Goal: Information Seeking & Learning: Find specific fact

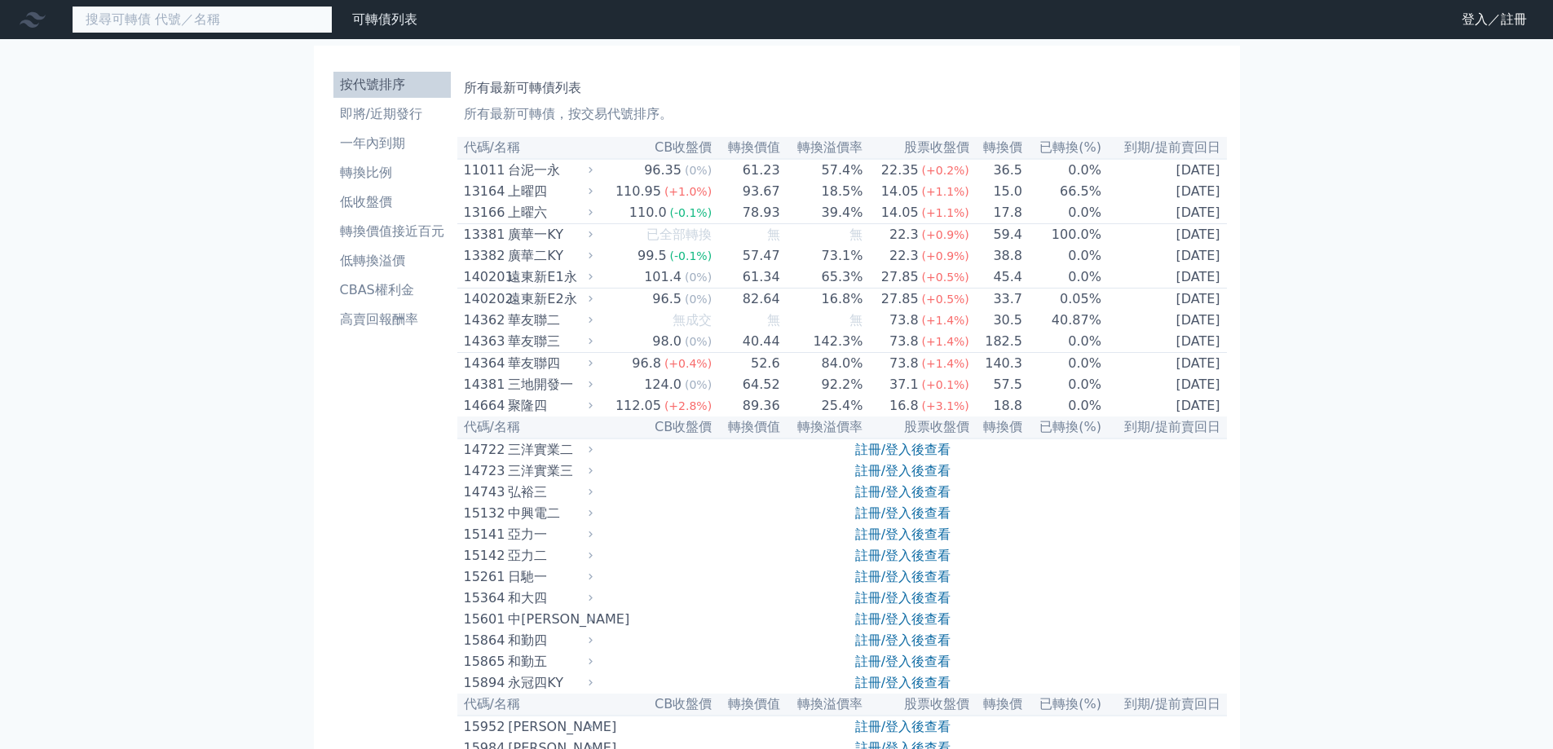
click at [227, 29] on input at bounding box center [202, 20] width 261 height 28
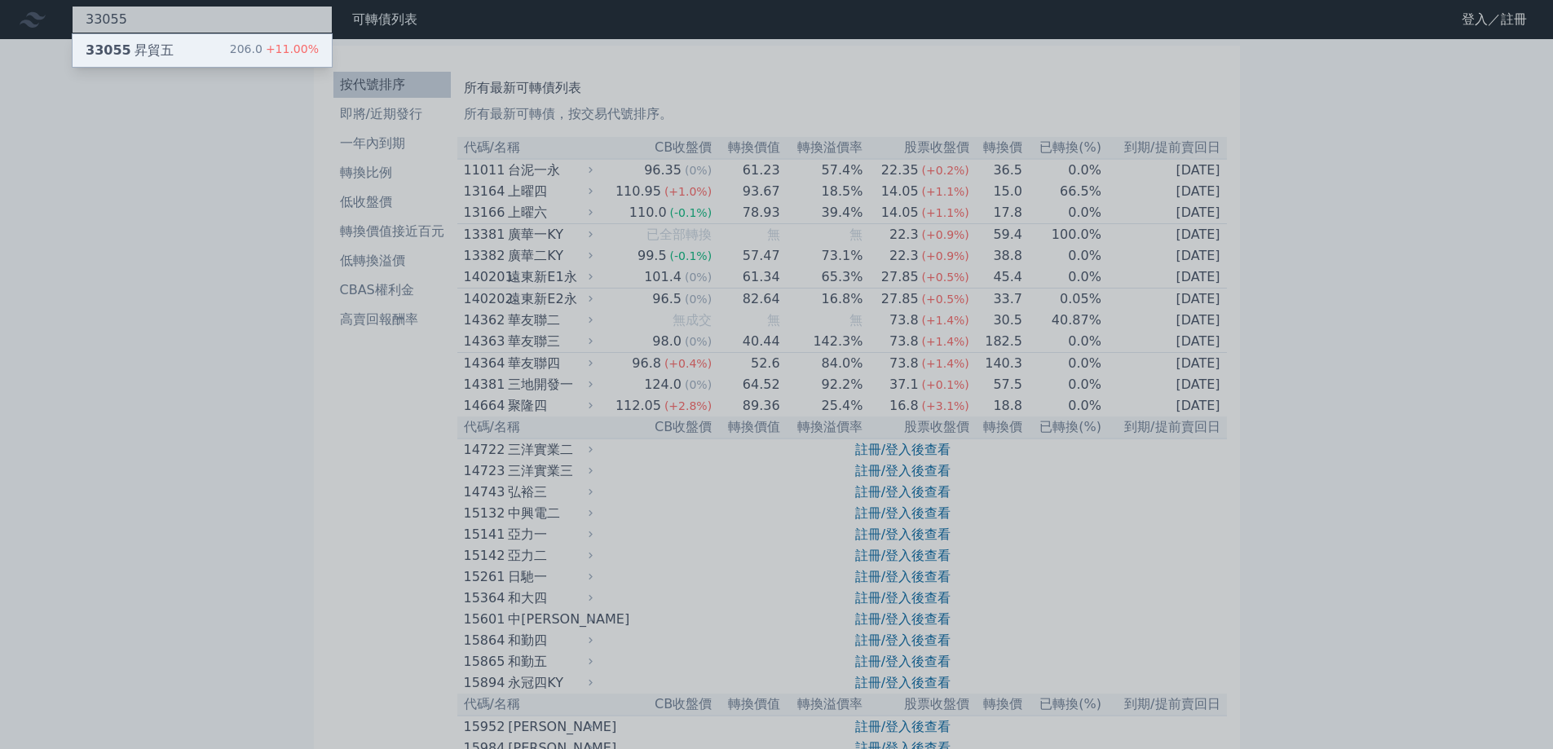
type input "33055"
click at [214, 57] on div "33055 昇貿五 206.0 +11.00%" at bounding box center [202, 50] width 259 height 33
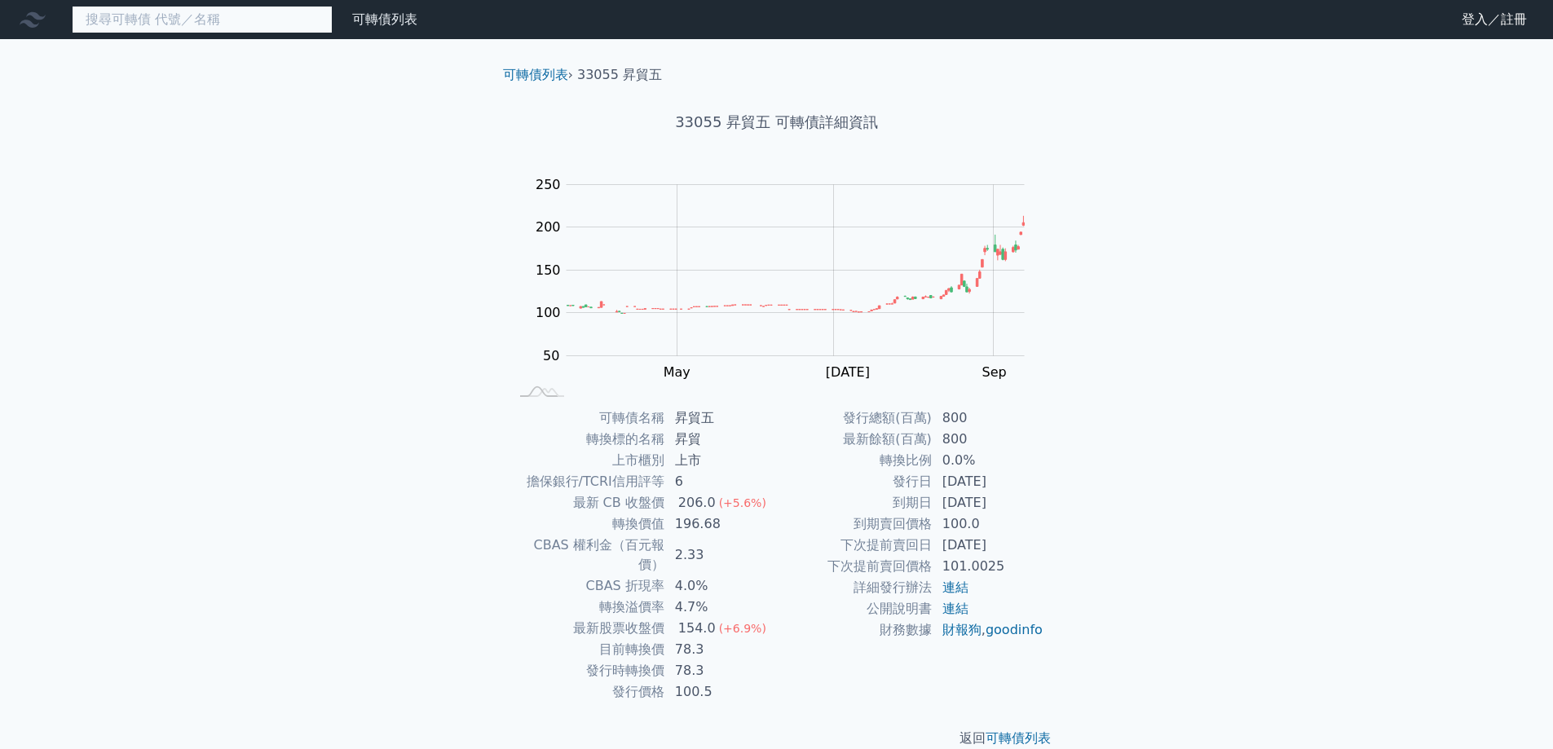
click at [203, 25] on input at bounding box center [202, 20] width 261 height 28
click at [205, 23] on input at bounding box center [202, 20] width 261 height 28
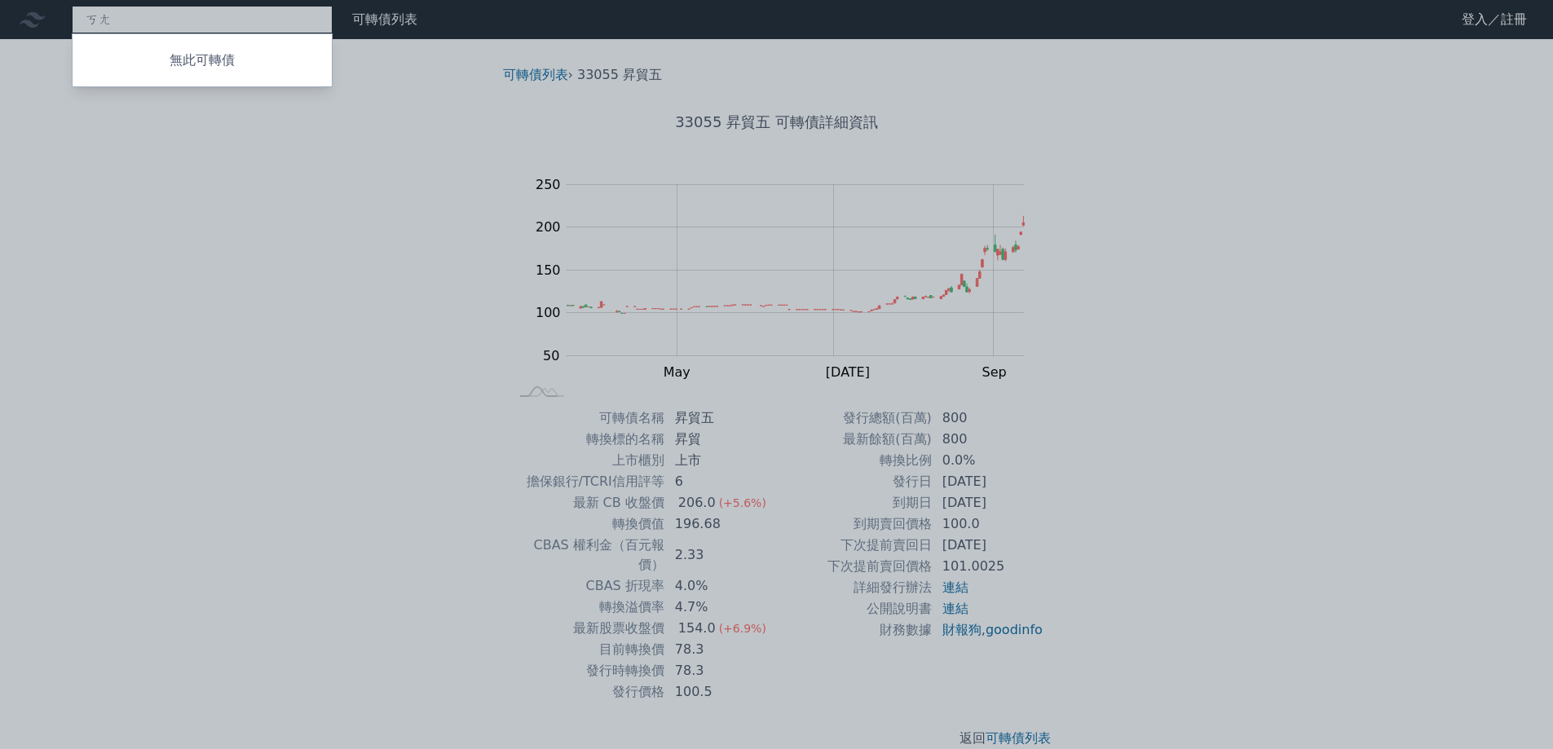
type input "[PERSON_NAME]"
type input "47393"
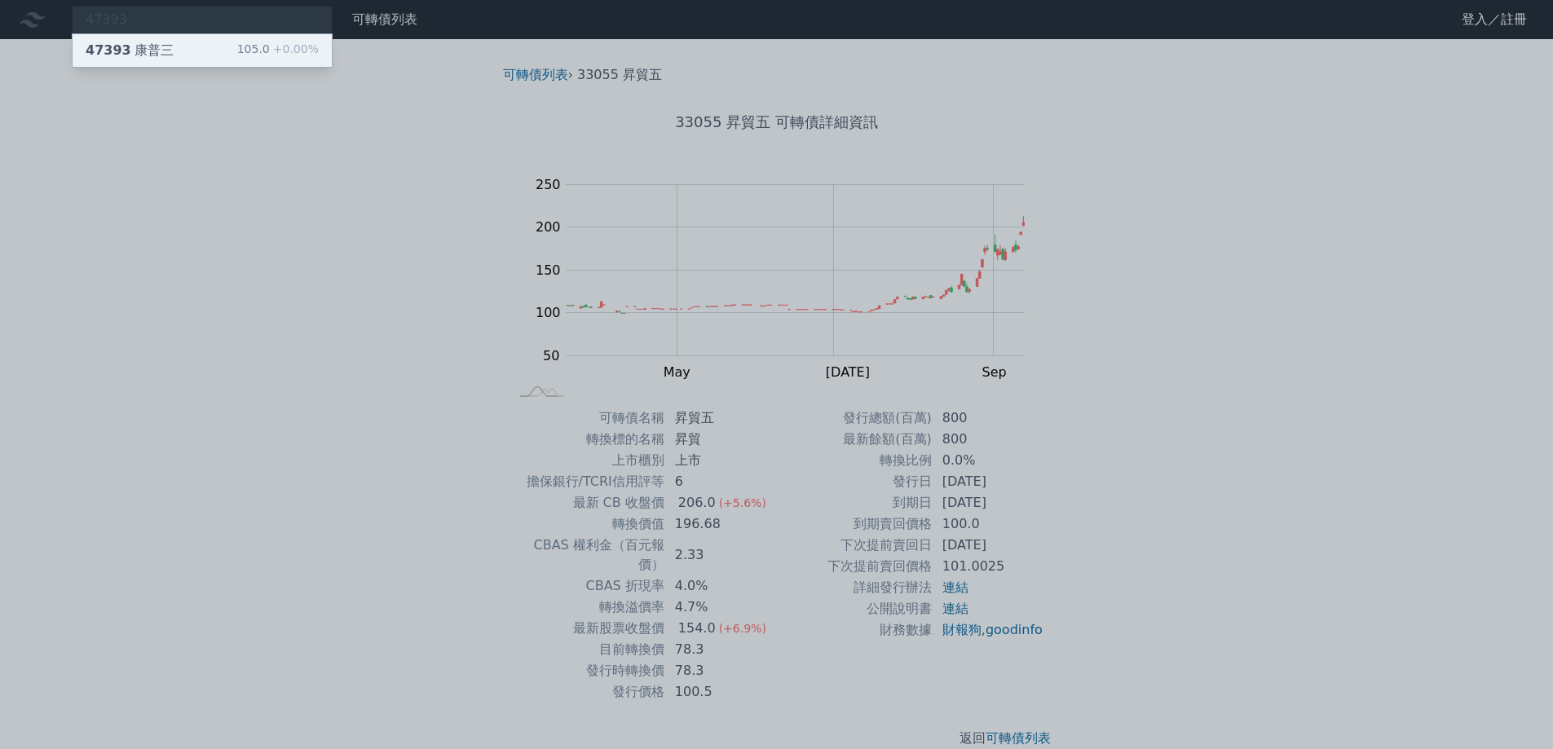
click at [212, 50] on div "47393 康普三 105.0 +0.00%" at bounding box center [202, 50] width 259 height 33
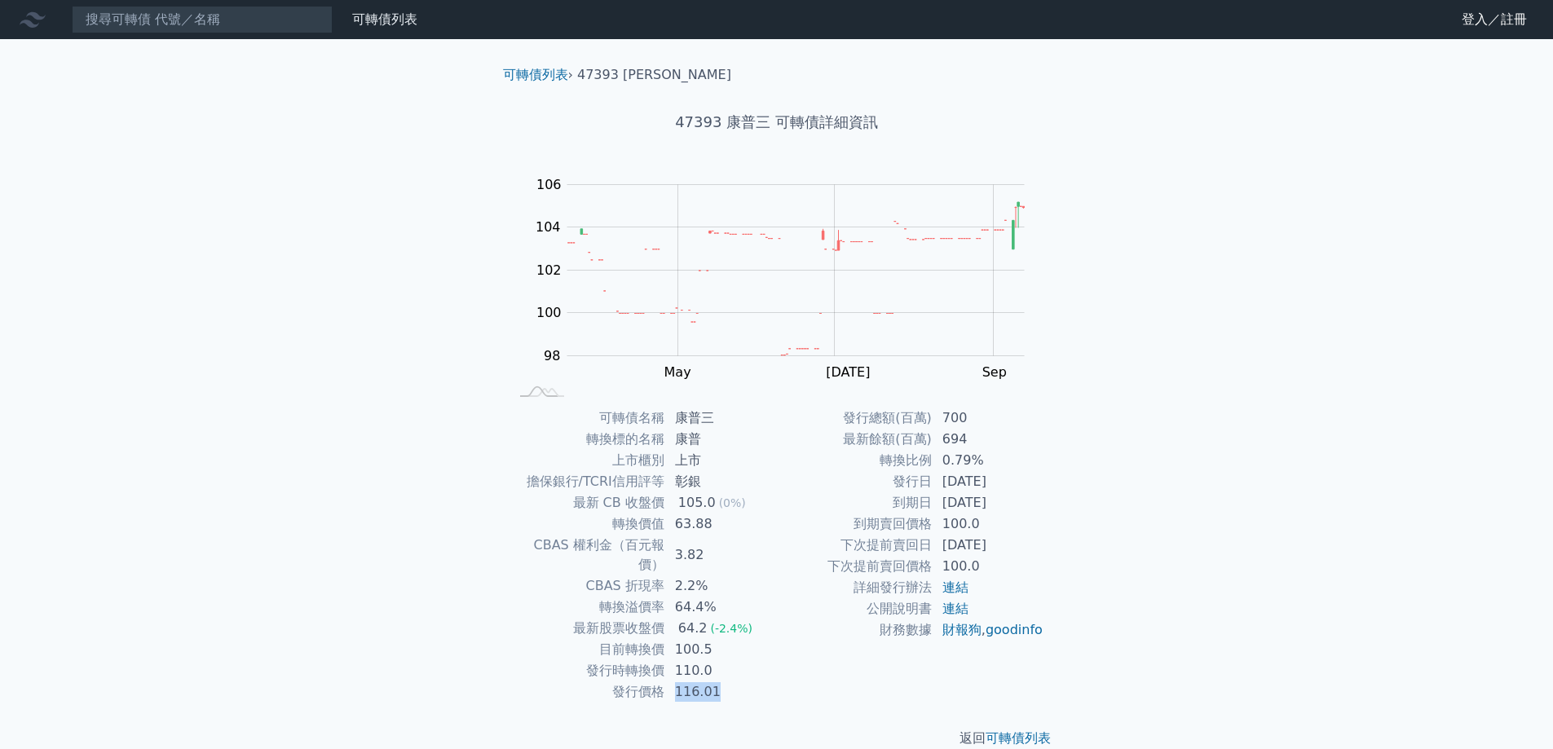
drag, startPoint x: 670, startPoint y: 675, endPoint x: 718, endPoint y: 675, distance: 48.1
click at [718, 682] on td "116.01" at bounding box center [721, 692] width 112 height 21
click at [756, 682] on td "116.01" at bounding box center [721, 692] width 112 height 21
